Goal: Task Accomplishment & Management: Manage account settings

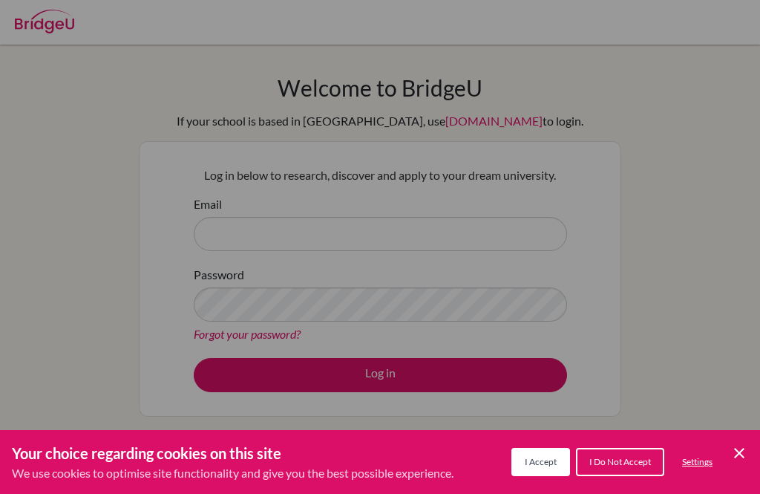
click at [66, 252] on div "Cookie Preferences" at bounding box center [380, 247] width 760 height 494
click at [735, 448] on icon "Save and close" at bounding box center [739, 452] width 10 height 10
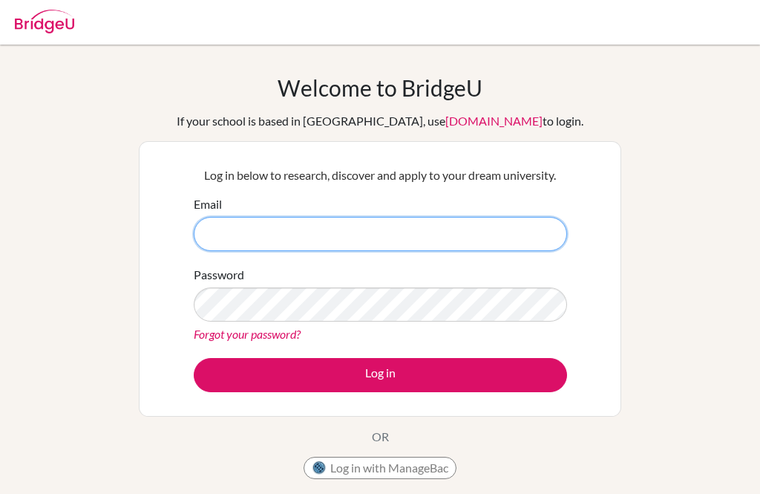
click at [534, 232] on input "Email" at bounding box center [380, 234] width 373 height 34
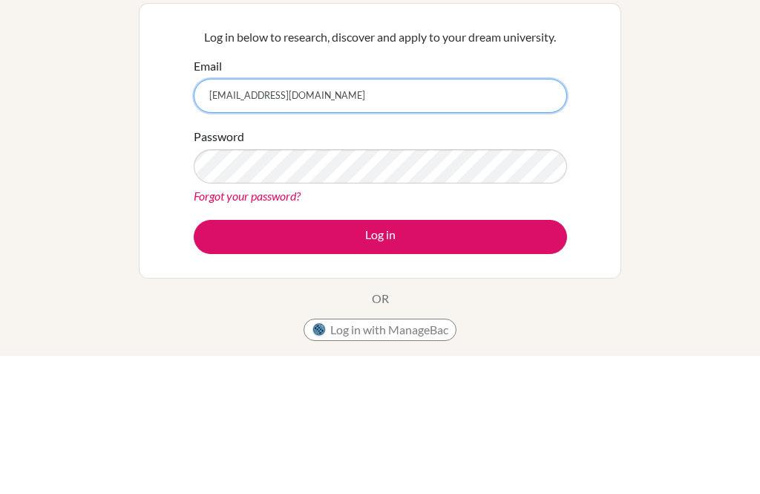
type input "santiroquemr@gmail.com"
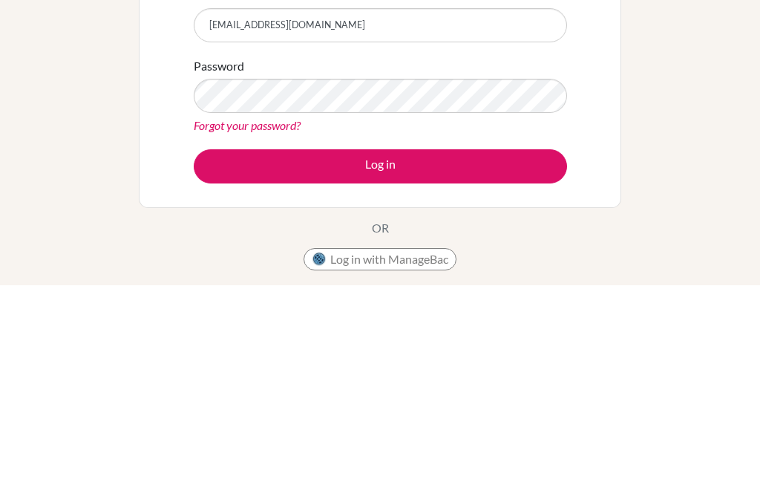
click at [494, 358] on button "Log in" at bounding box center [380, 375] width 373 height 34
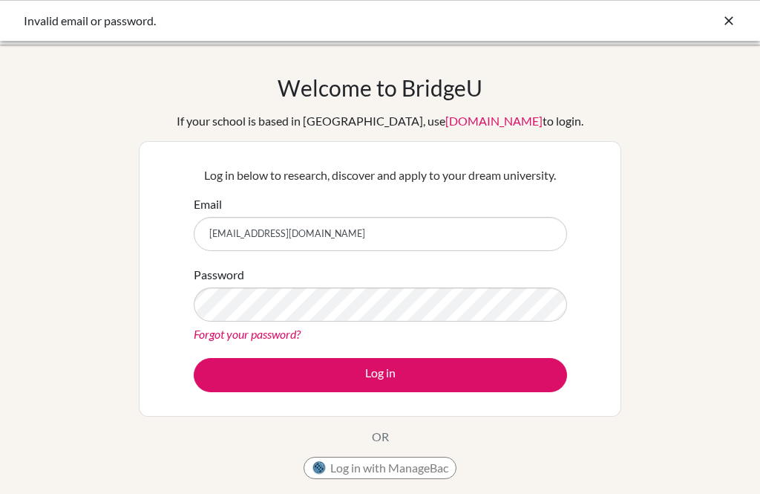
click at [220, 274] on label "Password" at bounding box center [219, 275] width 50 height 18
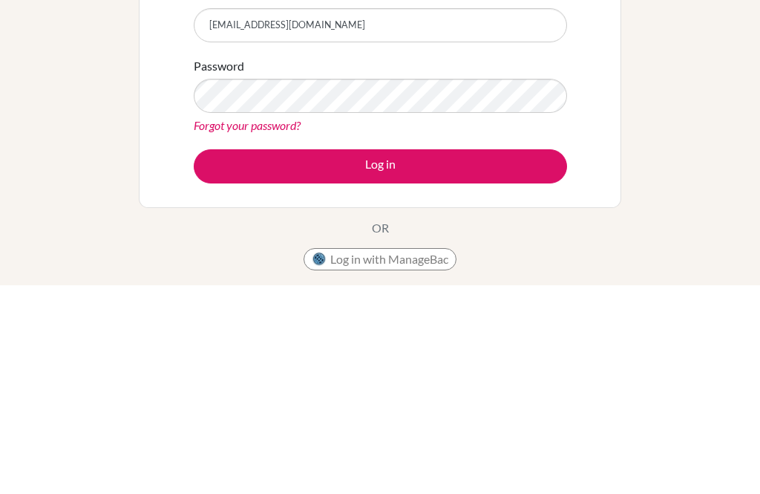
click at [505, 358] on button "Log in" at bounding box center [380, 375] width 373 height 34
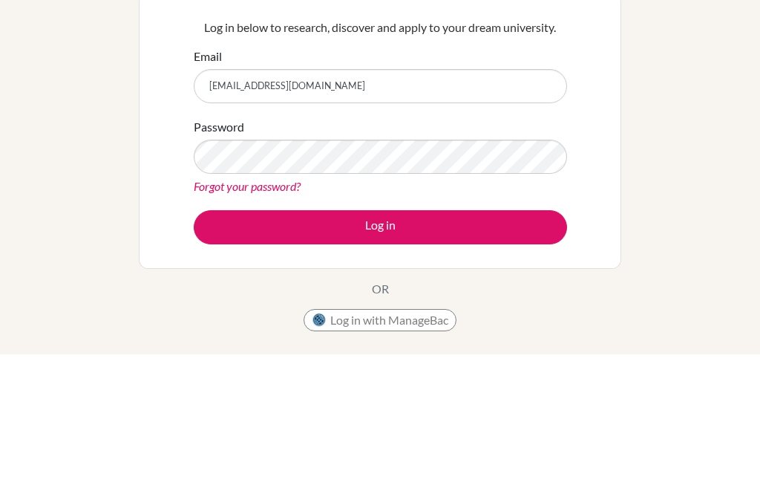
scroll to position [148, 0]
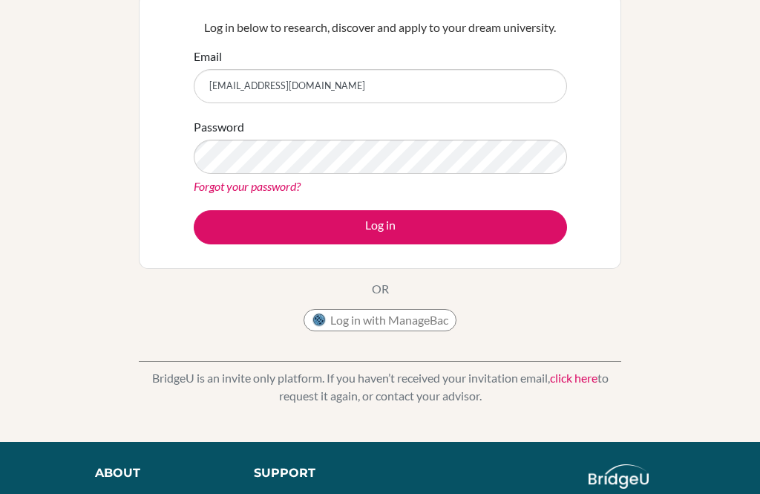
click at [544, 239] on button "Log in" at bounding box center [380, 227] width 373 height 34
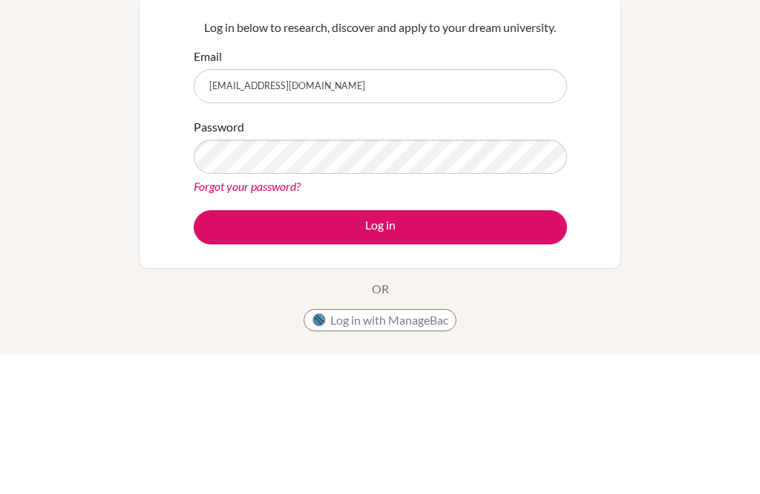
scroll to position [148, 0]
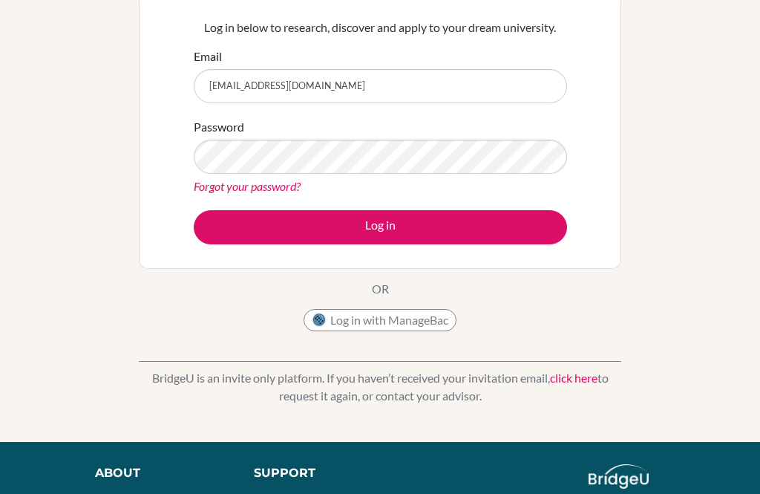
click at [546, 220] on button "Log in" at bounding box center [380, 227] width 373 height 34
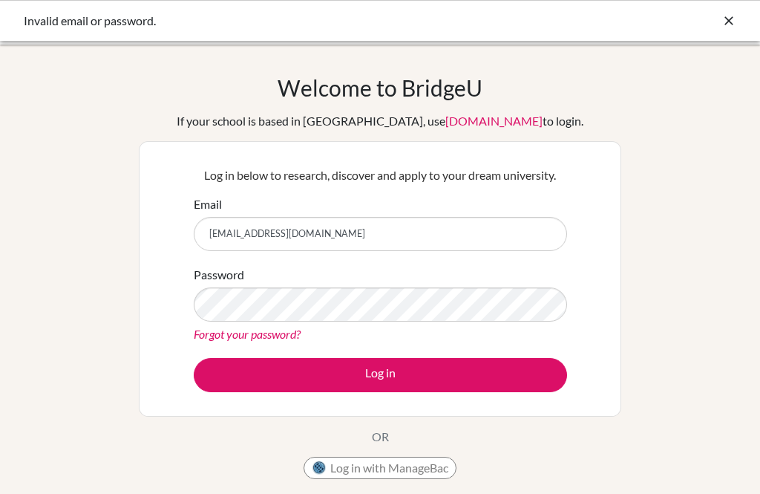
click at [407, 236] on input "[EMAIL_ADDRESS][DOMAIN_NAME]" at bounding box center [380, 234] width 373 height 34
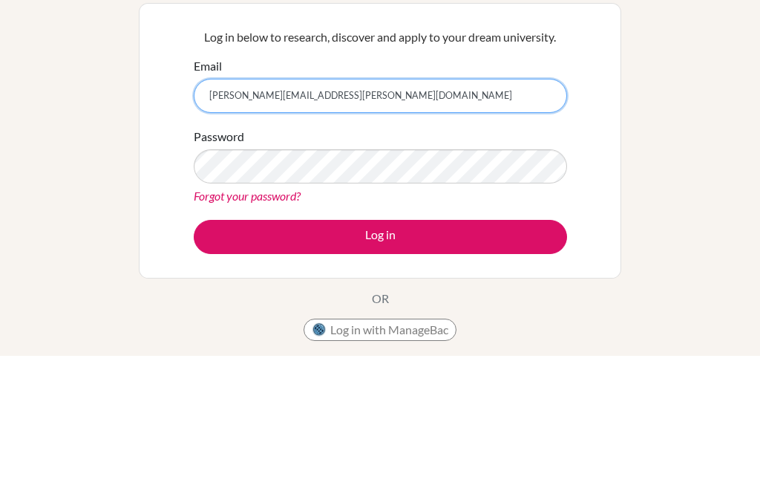
type input "[PERSON_NAME][EMAIL_ADDRESS][PERSON_NAME][DOMAIN_NAME]"
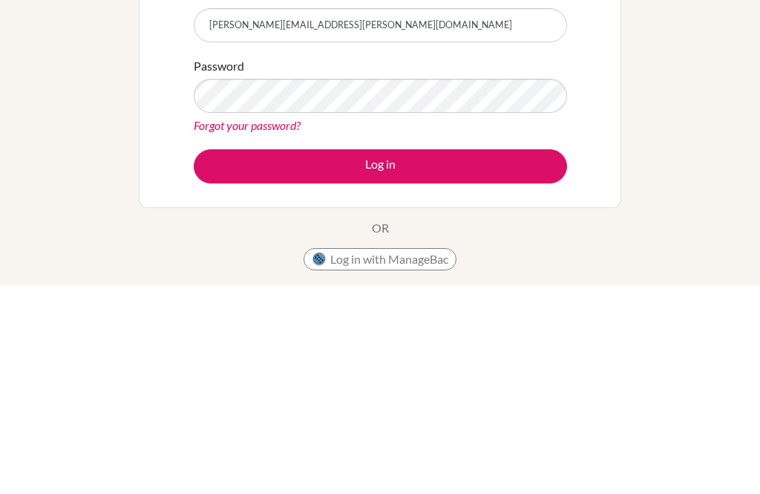
click at [517, 358] on button "Log in" at bounding box center [380, 375] width 373 height 34
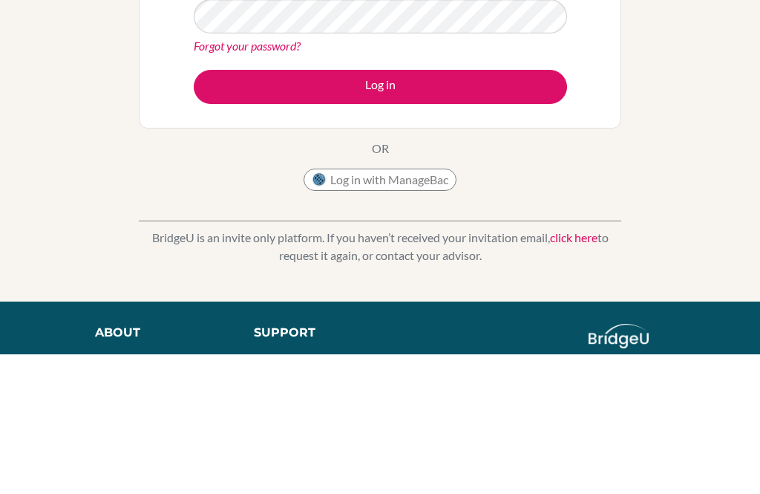
scroll to position [148, 0]
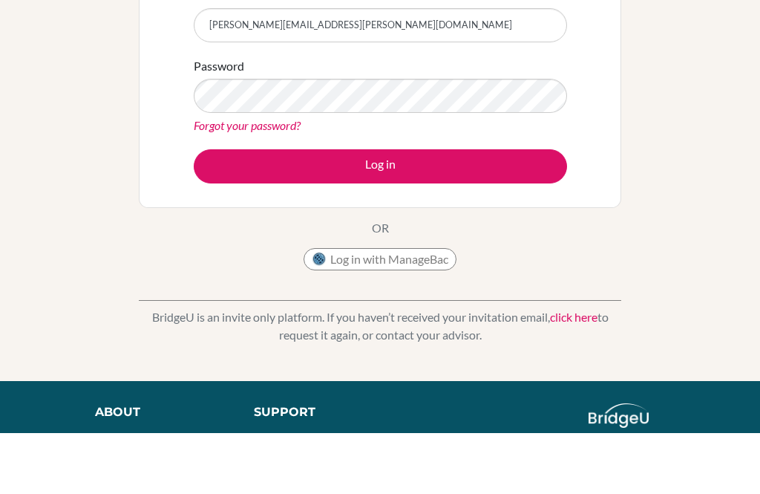
click at [230, 210] on button "Log in" at bounding box center [380, 227] width 373 height 34
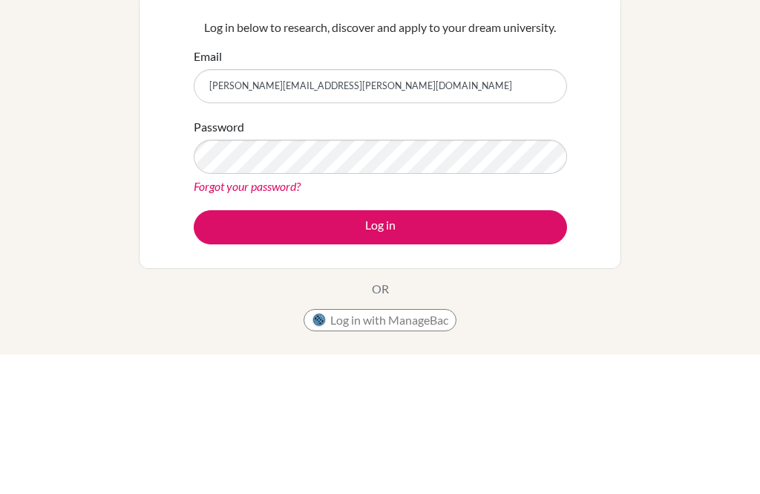
scroll to position [148, 0]
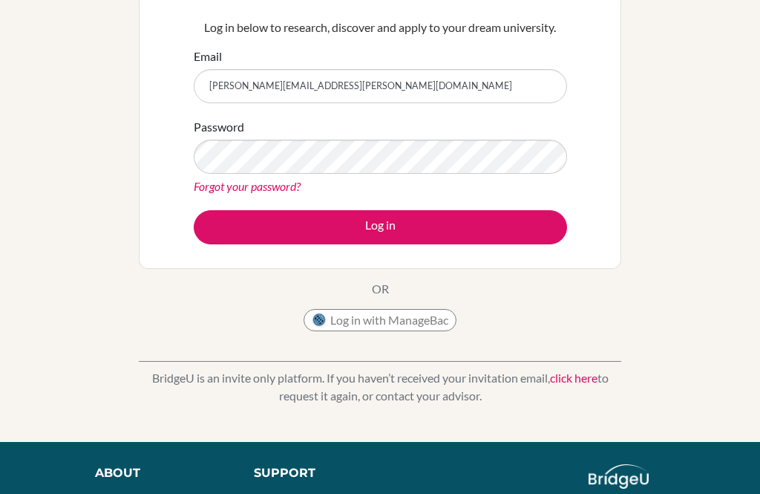
click at [531, 231] on button "Log in" at bounding box center [380, 227] width 373 height 34
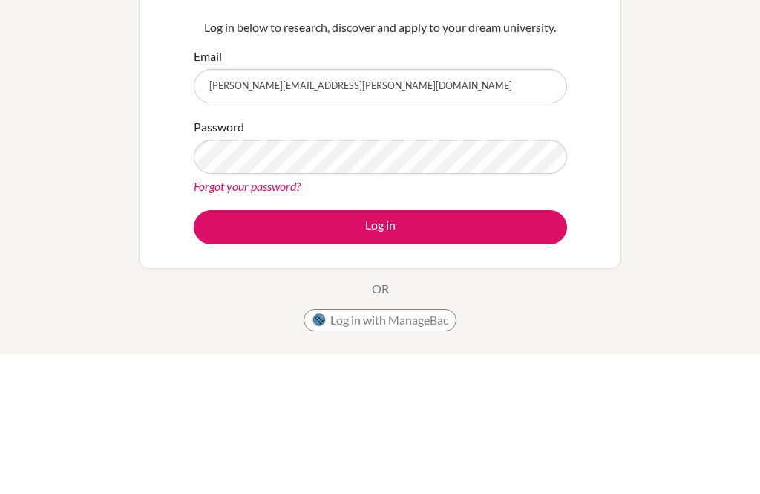
scroll to position [148, 0]
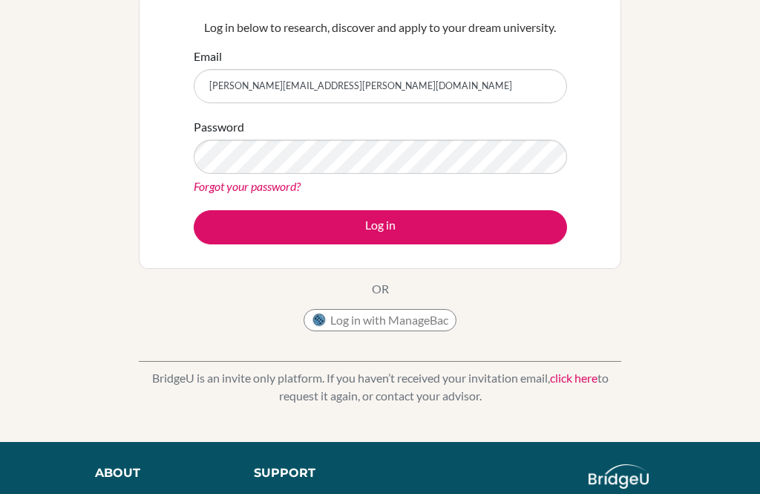
click at [536, 233] on button "Log in" at bounding box center [380, 227] width 373 height 34
